Goal: Task Accomplishment & Management: Manage account settings

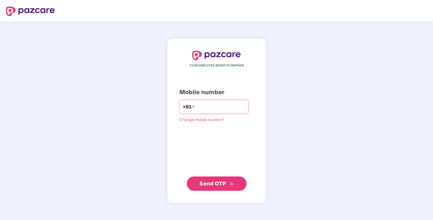
type input "**********"
click at [212, 185] on span "Send OTP" at bounding box center [212, 183] width 27 height 6
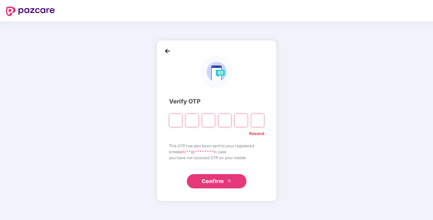
type input "*"
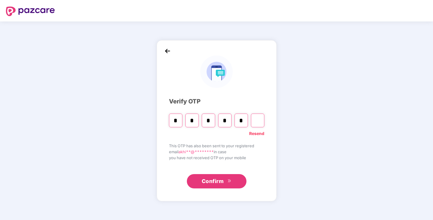
type input "*"
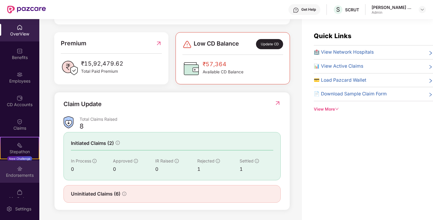
scroll to position [19, 0]
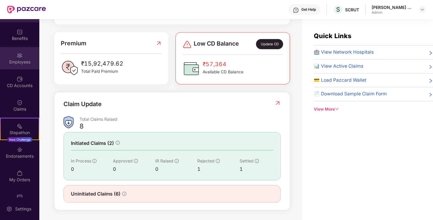
click at [17, 64] on div "Employees" at bounding box center [19, 62] width 39 height 6
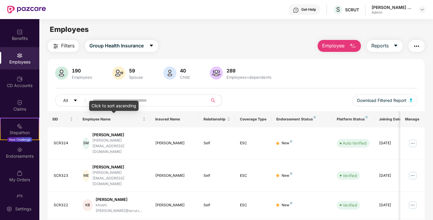
click at [136, 103] on div "Click to sort ascending" at bounding box center [113, 106] width 49 height 10
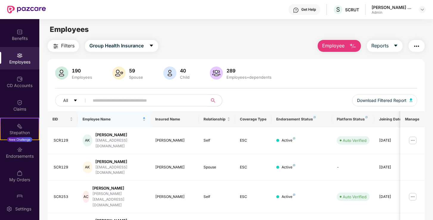
click at [174, 101] on input "text" at bounding box center [146, 100] width 107 height 9
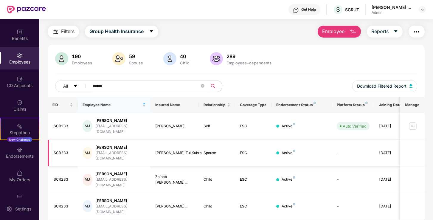
scroll to position [19, 0]
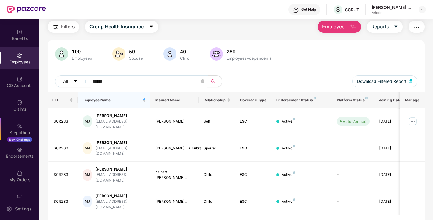
type input "******"
click at [414, 120] on img at bounding box center [413, 122] width 10 height 10
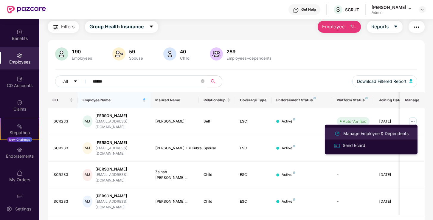
click at [379, 134] on div "Manage Employee & Dependents" at bounding box center [376, 133] width 68 height 7
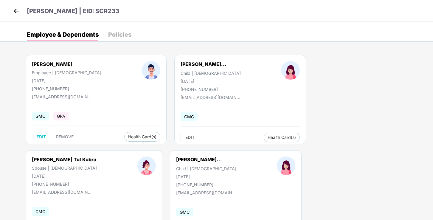
click at [185, 135] on span "EDIT" at bounding box center [189, 137] width 9 height 5
select select "*****"
select select "******"
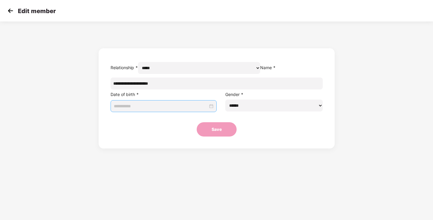
click at [187, 109] on input at bounding box center [161, 106] width 94 height 7
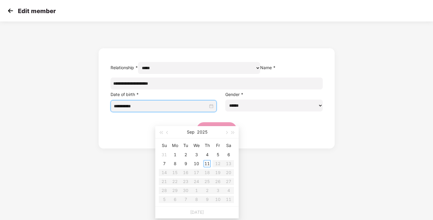
type input "**********"
click at [200, 132] on button "2025" at bounding box center [202, 132] width 10 height 12
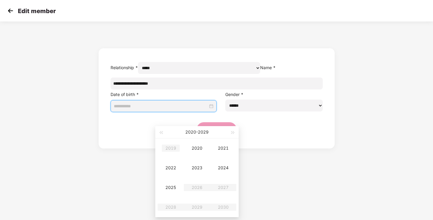
type input "**********"
click at [162, 134] on span "button" at bounding box center [160, 132] width 3 height 3
type input "**********"
click at [173, 184] on td "2015" at bounding box center [171, 188] width 26 height 20
click at [174, 186] on div "Jul" at bounding box center [171, 187] width 18 height 7
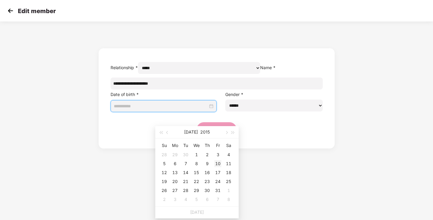
click at [216, 164] on div "10" at bounding box center [217, 163] width 7 height 7
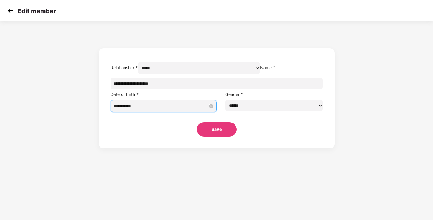
click at [205, 109] on input "**********" at bounding box center [161, 106] width 94 height 7
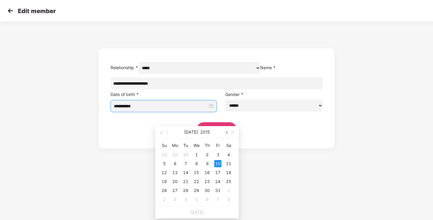
click at [227, 132] on span "button" at bounding box center [226, 132] width 3 height 3
type input "**********"
click at [198, 163] on div "7" at bounding box center [196, 163] width 7 height 7
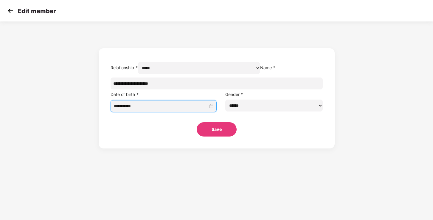
click at [210, 137] on button "Save" at bounding box center [217, 129] width 40 height 14
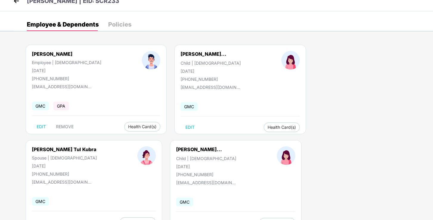
scroll to position [35, 0]
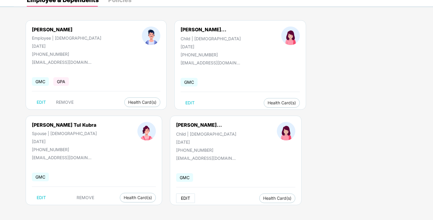
click at [176, 197] on button "EDIT" at bounding box center [185, 198] width 19 height 10
select select "*****"
select select "******"
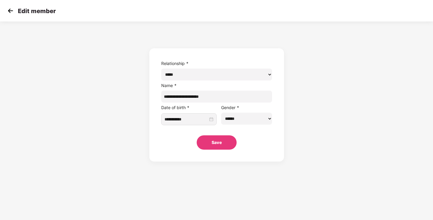
scroll to position [0, 0]
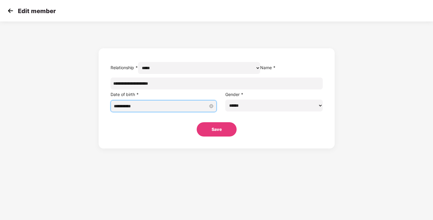
click at [169, 109] on input "**********" at bounding box center [161, 106] width 94 height 7
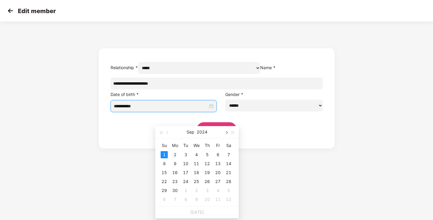
click at [227, 134] on button "button" at bounding box center [226, 132] width 7 height 12
click at [201, 131] on button "2024" at bounding box center [202, 132] width 11 height 12
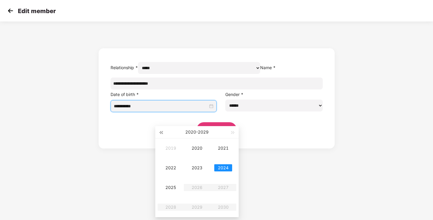
click at [162, 132] on span "button" at bounding box center [160, 132] width 3 height 3
click at [222, 189] on div "2017" at bounding box center [223, 187] width 18 height 7
click at [200, 204] on div "Nov" at bounding box center [197, 207] width 18 height 7
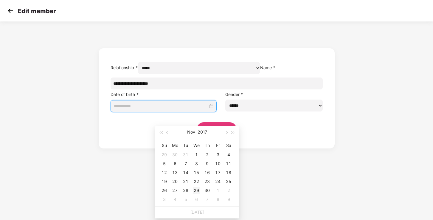
type input "**********"
click at [196, 188] on div "29" at bounding box center [196, 190] width 7 height 7
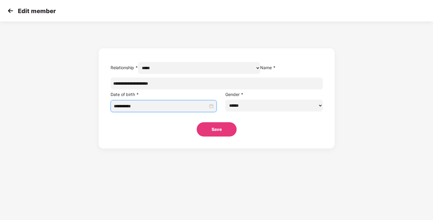
click at [220, 137] on button "Save" at bounding box center [217, 129] width 40 height 14
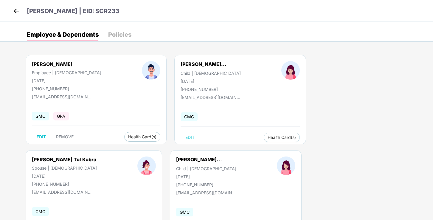
click at [18, 13] on img at bounding box center [16, 11] width 9 height 9
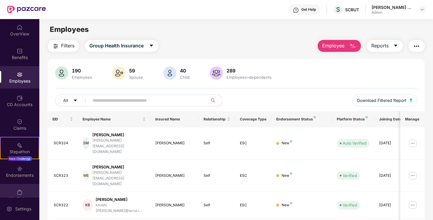
scroll to position [33, 0]
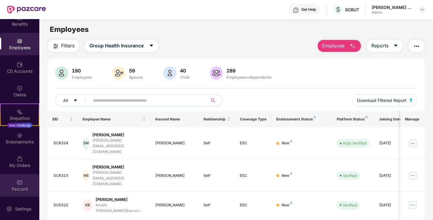
click at [20, 185] on div "Pazcard" at bounding box center [19, 185] width 39 height 22
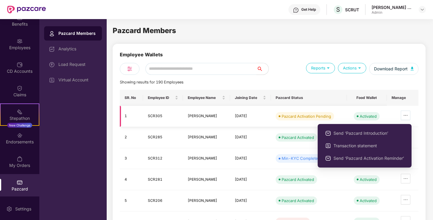
click at [404, 115] on icon "ellipsis" at bounding box center [405, 115] width 5 height 5
click at [375, 157] on span "Send ‘Pazcard Activation Reminder’" at bounding box center [369, 158] width 71 height 7
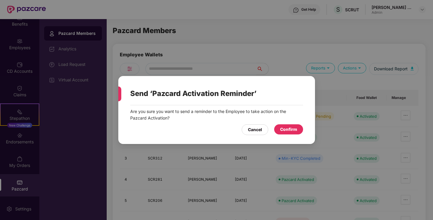
click at [290, 127] on div "Confirm" at bounding box center [288, 129] width 17 height 7
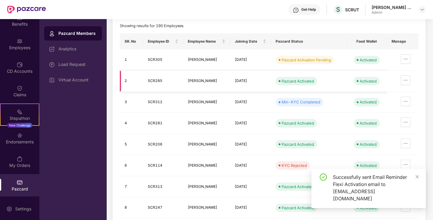
scroll to position [82, 0]
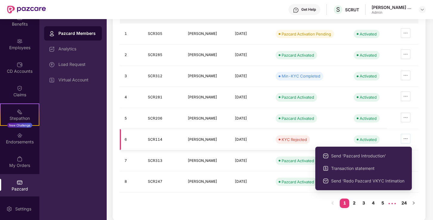
click at [405, 139] on icon "ellipsis" at bounding box center [405, 138] width 5 height 5
click at [304, 201] on div "SR. No Employee ID Employee Name Joining Date Pazcard Status Food Wallet Manage…" at bounding box center [269, 110] width 299 height 207
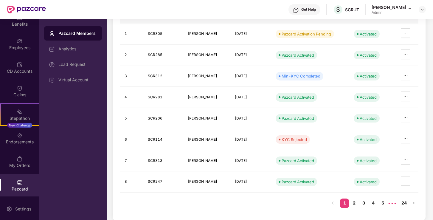
click at [354, 201] on link "2" at bounding box center [354, 203] width 10 height 9
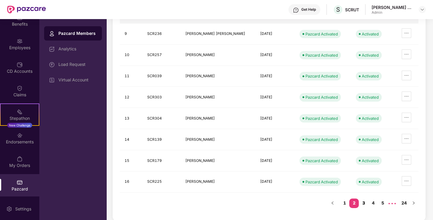
click at [365, 202] on link "3" at bounding box center [364, 203] width 10 height 9
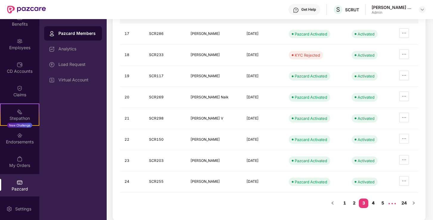
click at [373, 201] on link "4" at bounding box center [373, 203] width 10 height 9
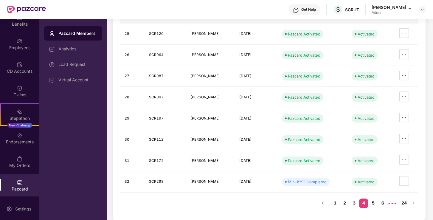
click at [375, 203] on link "5" at bounding box center [373, 203] width 10 height 9
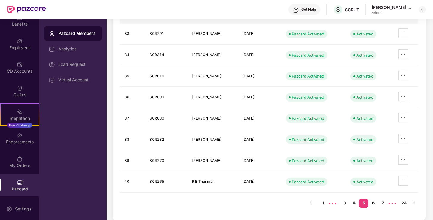
click at [374, 203] on link "6" at bounding box center [373, 203] width 10 height 9
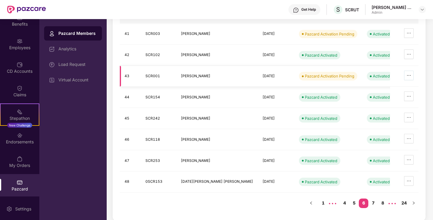
click at [409, 76] on icon "ellipsis" at bounding box center [409, 75] width 5 height 5
click at [373, 201] on link "7" at bounding box center [373, 203] width 10 height 9
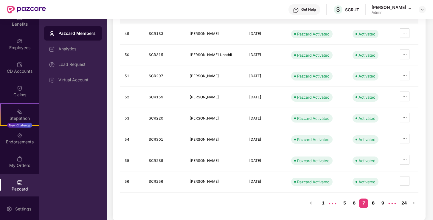
click at [375, 202] on link "8" at bounding box center [373, 203] width 10 height 9
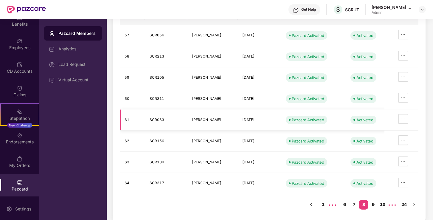
scroll to position [82, 0]
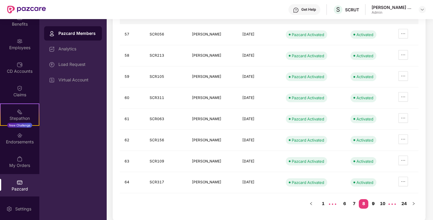
click at [374, 201] on link "9" at bounding box center [373, 203] width 10 height 9
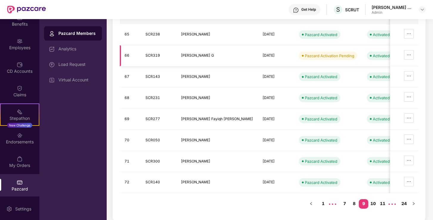
click at [409, 49] on td at bounding box center [404, 55] width 28 height 21
click at [410, 52] on button "button" at bounding box center [409, 55] width 10 height 10
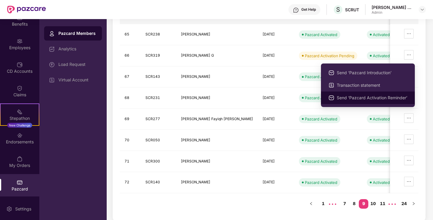
click at [381, 95] on span "Send ‘Pazcard Activation Reminder’" at bounding box center [372, 97] width 71 height 7
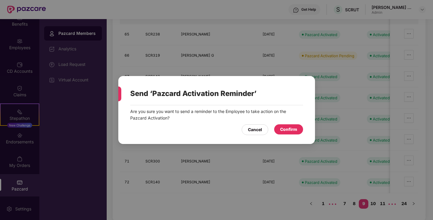
click at [296, 129] on div "Confirm" at bounding box center [288, 129] width 17 height 7
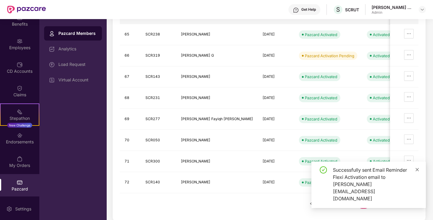
click at [417, 172] on span at bounding box center [417, 169] width 4 height 5
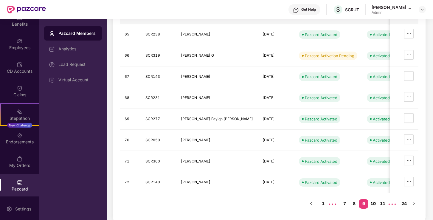
click at [376, 201] on link "10" at bounding box center [373, 203] width 10 height 9
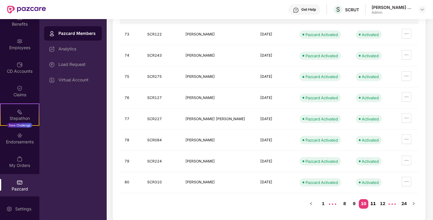
click at [375, 201] on link "11" at bounding box center [373, 203] width 10 height 9
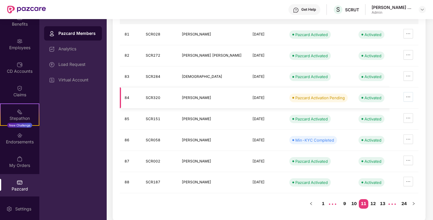
click at [409, 95] on icon "ellipsis" at bounding box center [408, 96] width 5 height 5
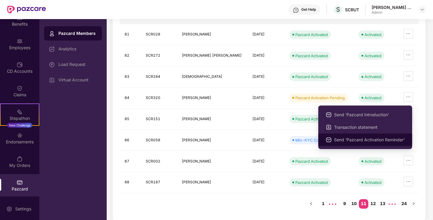
click at [356, 142] on span "Send ‘Pazcard Activation Reminder’" at bounding box center [369, 140] width 71 height 7
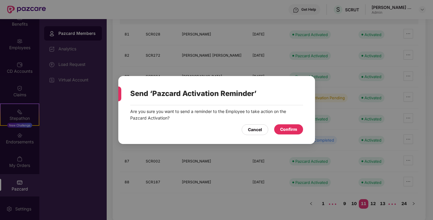
click at [297, 131] on div "Confirm" at bounding box center [288, 129] width 17 height 7
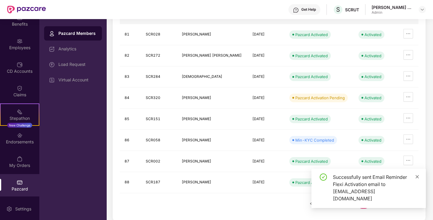
click at [417, 179] on icon "close" at bounding box center [417, 177] width 4 height 4
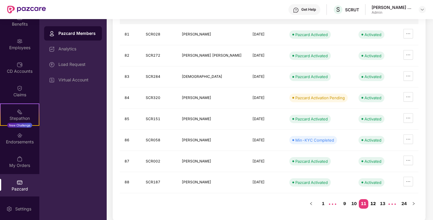
click at [376, 203] on link "12" at bounding box center [373, 203] width 10 height 9
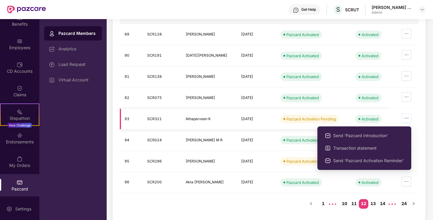
click at [406, 116] on icon "ellipsis" at bounding box center [406, 118] width 5 height 5
click at [364, 136] on span "Send ‘Pazcard Introduction’" at bounding box center [368, 135] width 71 height 7
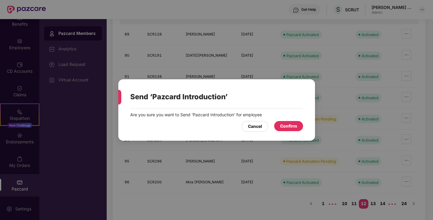
click at [301, 126] on div "Confirm" at bounding box center [288, 126] width 29 height 10
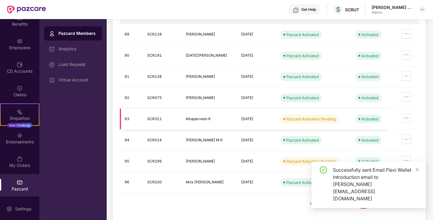
click at [407, 118] on icon "ellipsis" at bounding box center [406, 118] width 5 height 5
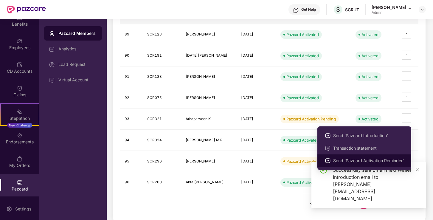
click at [360, 160] on span "Send ‘Pazcard Activation Reminder’" at bounding box center [368, 160] width 71 height 7
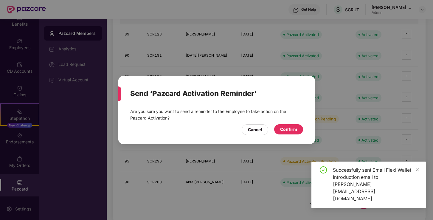
click at [282, 126] on div "Confirm" at bounding box center [288, 129] width 29 height 10
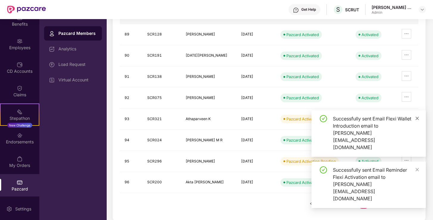
click at [418, 120] on icon "close" at bounding box center [417, 118] width 4 height 4
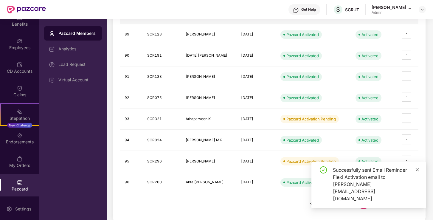
click at [418, 172] on icon "close" at bounding box center [417, 170] width 4 height 4
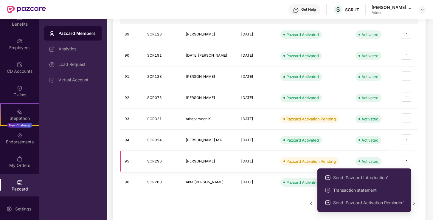
click at [406, 161] on icon "ellipsis" at bounding box center [406, 160] width 5 height 5
click at [370, 202] on span "Send ‘Pazcard Activation Reminder’" at bounding box center [368, 202] width 71 height 7
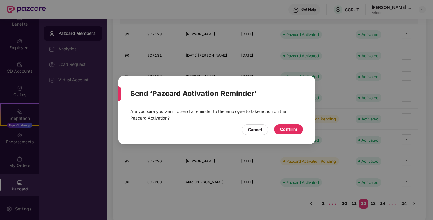
click at [289, 131] on div "Confirm" at bounding box center [288, 129] width 17 height 7
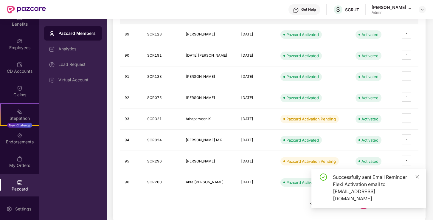
click at [251, 214] on div "Employee Wallets Reports Actions Download Report Showing results for 190 Employ…" at bounding box center [269, 92] width 313 height 260
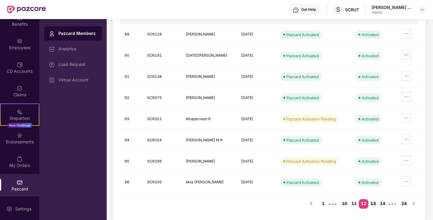
click at [374, 202] on link "13" at bounding box center [373, 203] width 10 height 9
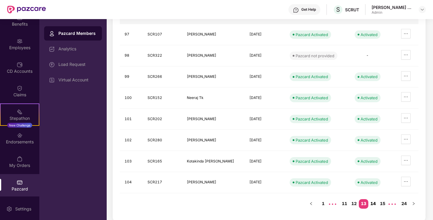
click at [373, 202] on link "14" at bounding box center [373, 203] width 10 height 9
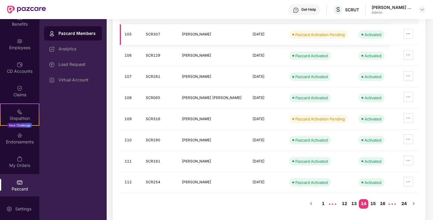
click at [407, 34] on icon "ellipsis" at bounding box center [408, 33] width 5 height 5
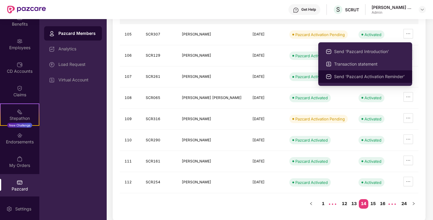
click at [360, 78] on span "Send ‘Pazcard Activation Reminder’" at bounding box center [369, 76] width 71 height 7
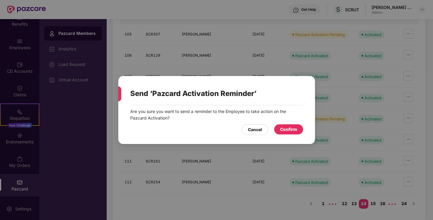
click at [286, 131] on div "Confirm" at bounding box center [288, 129] width 17 height 7
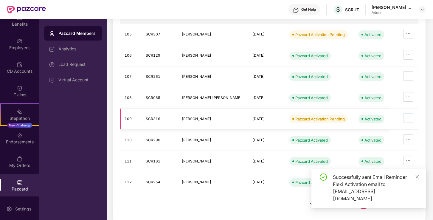
click at [406, 117] on icon "ellipsis" at bounding box center [408, 118] width 5 height 5
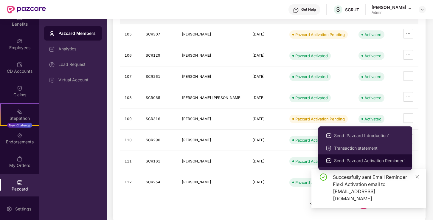
click at [370, 161] on span "Send ‘Pazcard Activation Reminder’" at bounding box center [369, 160] width 71 height 7
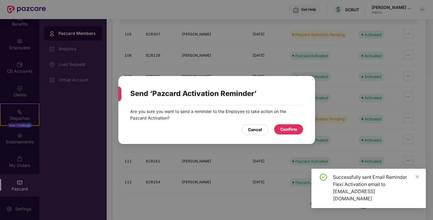
click at [295, 128] on div "Confirm" at bounding box center [288, 129] width 17 height 7
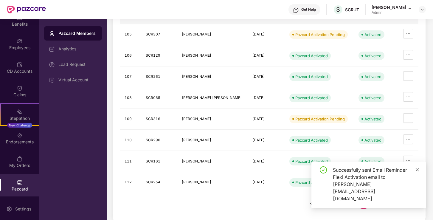
click at [416, 172] on icon "close" at bounding box center [417, 170] width 4 height 4
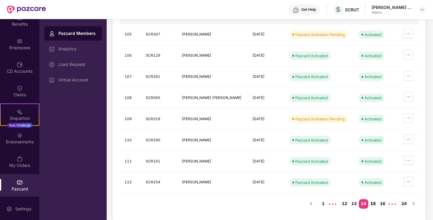
click at [375, 203] on link "15" at bounding box center [373, 203] width 10 height 9
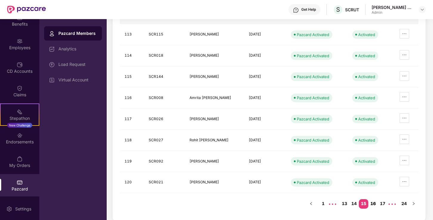
click at [375, 201] on link "16" at bounding box center [373, 203] width 10 height 9
click at [375, 201] on link "17" at bounding box center [373, 203] width 10 height 9
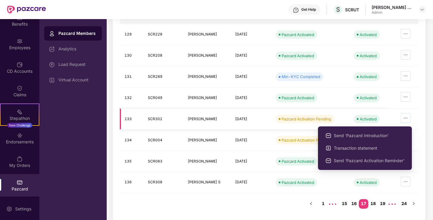
click at [408, 119] on icon "ellipsis" at bounding box center [405, 118] width 5 height 5
click at [371, 161] on span "Send ‘Pazcard Activation Reminder’" at bounding box center [369, 160] width 71 height 7
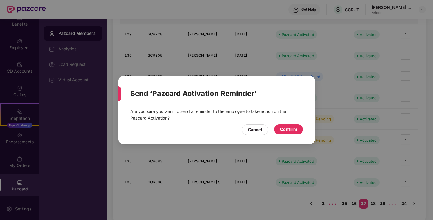
click at [294, 130] on div "Confirm" at bounding box center [288, 129] width 17 height 7
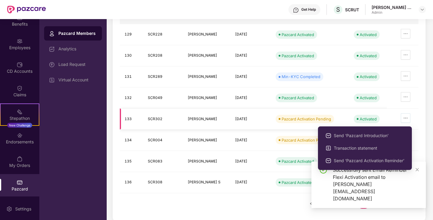
click at [408, 117] on icon "ellipsis" at bounding box center [405, 118] width 5 height 5
click at [376, 136] on span "Send ‘Pazcard Introduction’" at bounding box center [369, 135] width 71 height 7
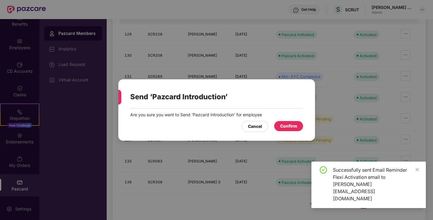
click at [289, 125] on div "Confirm" at bounding box center [288, 126] width 17 height 7
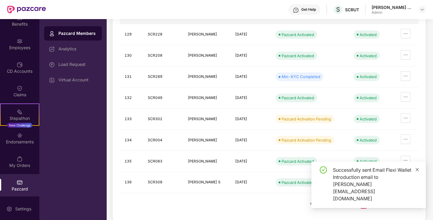
click at [418, 172] on icon "close" at bounding box center [417, 170] width 4 height 4
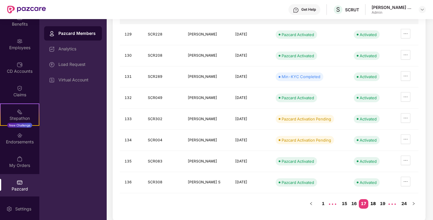
click at [376, 202] on link "18" at bounding box center [373, 203] width 10 height 9
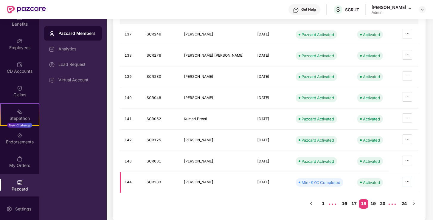
click at [409, 181] on icon "ellipsis" at bounding box center [407, 181] width 5 height 5
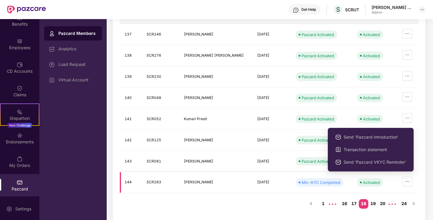
click at [409, 182] on icon "ellipsis" at bounding box center [407, 181] width 5 height 5
click at [395, 162] on span "Send ‘Pazcard VKYC Reminder’" at bounding box center [375, 162] width 63 height 7
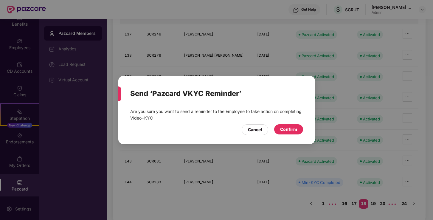
click at [297, 128] on div "Confirm" at bounding box center [288, 129] width 29 height 10
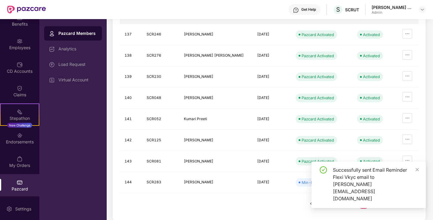
click at [374, 202] on div "Successfully sent Email Reminder Flexi Vkyc email to [PERSON_NAME][EMAIL_ADDRES…" at bounding box center [368, 185] width 114 height 46
click at [418, 172] on icon "close" at bounding box center [417, 170] width 4 height 4
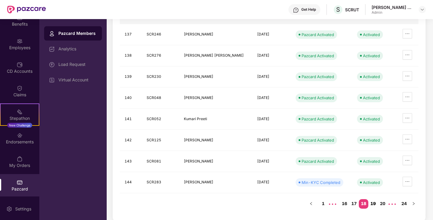
click at [375, 203] on link "19" at bounding box center [373, 203] width 10 height 9
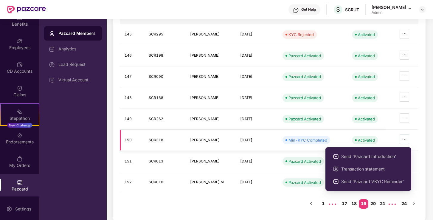
click at [407, 139] on icon "ellipsis" at bounding box center [404, 139] width 5 height 5
click at [363, 182] on span "Send ‘Pazcard VKYC Reminder’" at bounding box center [372, 181] width 63 height 7
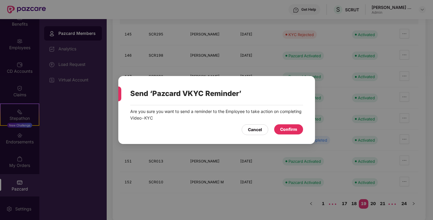
click at [297, 130] on div "Confirm" at bounding box center [288, 129] width 29 height 10
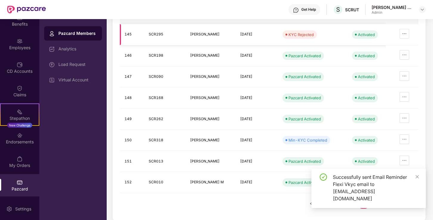
click at [408, 34] on span "ellipsis" at bounding box center [404, 33] width 9 height 5
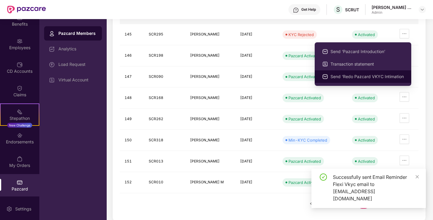
click at [369, 75] on span "Send ‘Redo Pazcard VKYC Intimation" at bounding box center [367, 76] width 73 height 7
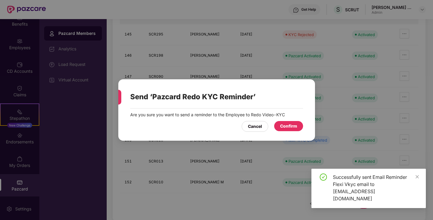
click at [295, 128] on div "Confirm" at bounding box center [288, 126] width 17 height 7
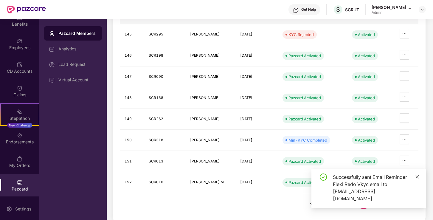
click at [418, 178] on icon "close" at bounding box center [417, 176] width 3 height 3
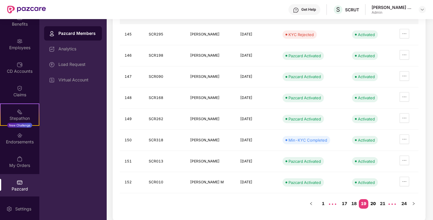
click at [372, 204] on link "20" at bounding box center [373, 203] width 10 height 9
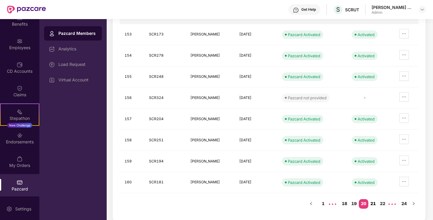
click at [373, 203] on link "21" at bounding box center [373, 203] width 10 height 9
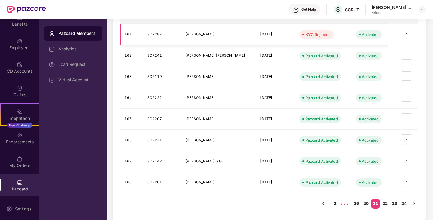
click at [407, 34] on span "ellipsis" at bounding box center [406, 33] width 9 height 5
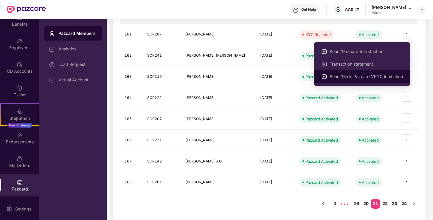
click at [368, 74] on span "Send ‘Redo Pazcard VKYC Intimation" at bounding box center [366, 76] width 73 height 7
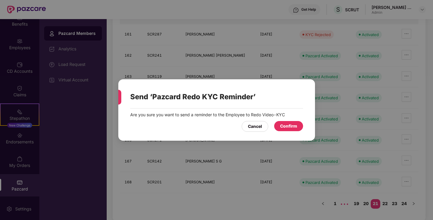
click at [291, 127] on div "Confirm" at bounding box center [288, 126] width 17 height 7
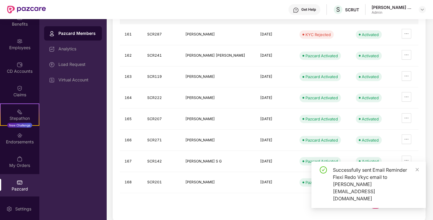
click at [385, 202] on div "Successfully sent Email Reminder Flexi Redo Vkyc email to [PERSON_NAME][EMAIL_A…" at bounding box center [376, 184] width 86 height 36
click at [415, 182] on div "Successfully sent Email Reminder Flexi Redo Vkyc email to [PERSON_NAME][EMAIL_A…" at bounding box center [376, 184] width 86 height 36
click at [416, 171] on icon "close" at bounding box center [417, 169] width 3 height 3
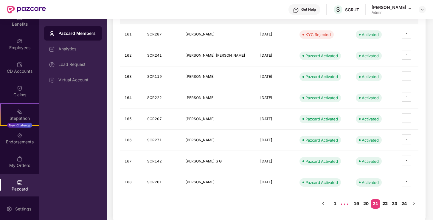
click at [387, 200] on link "22" at bounding box center [385, 203] width 10 height 9
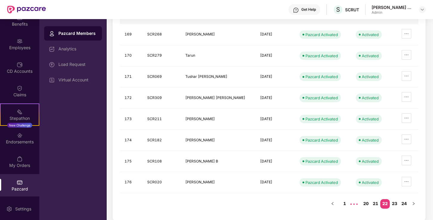
click at [387, 200] on link "22" at bounding box center [385, 203] width 10 height 9
click at [395, 201] on link "23" at bounding box center [395, 203] width 10 height 9
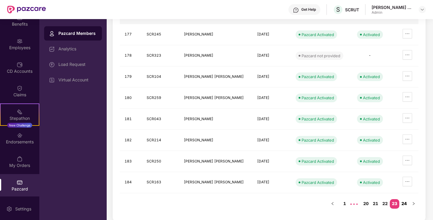
click at [403, 201] on link "24" at bounding box center [404, 203] width 10 height 9
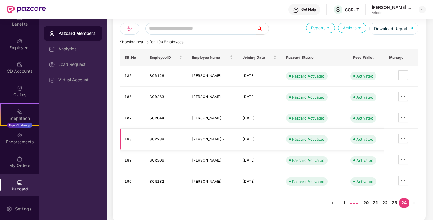
scroll to position [0, 0]
